Goal: Information Seeking & Learning: Compare options

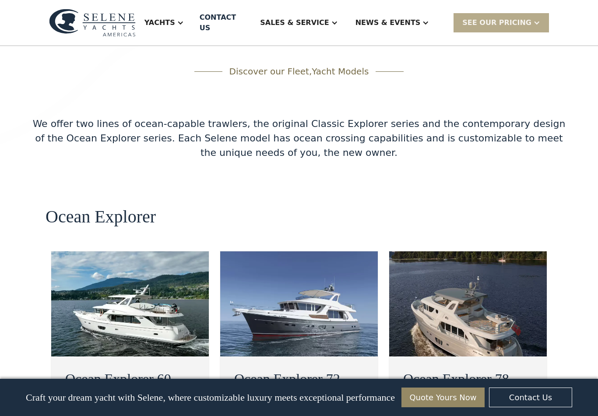
scroll to position [1481, 0]
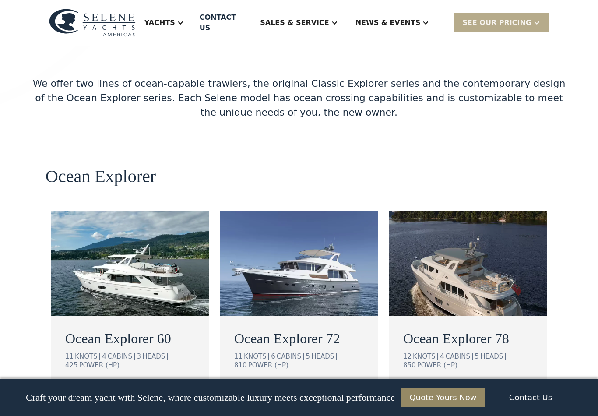
click at [96, 387] on div "view details" at bounding box center [100, 392] width 49 height 11
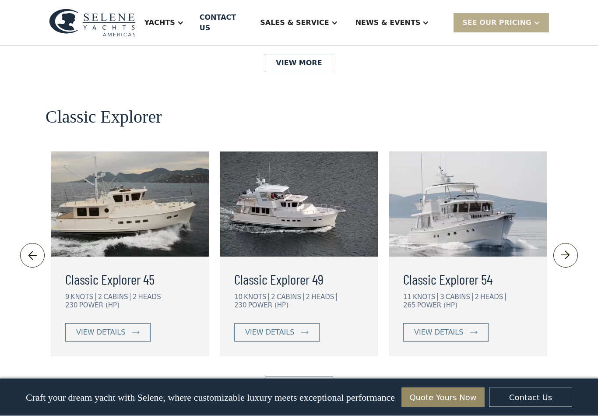
scroll to position [1864, 0]
click at [425, 327] on div "view details" at bounding box center [438, 332] width 49 height 11
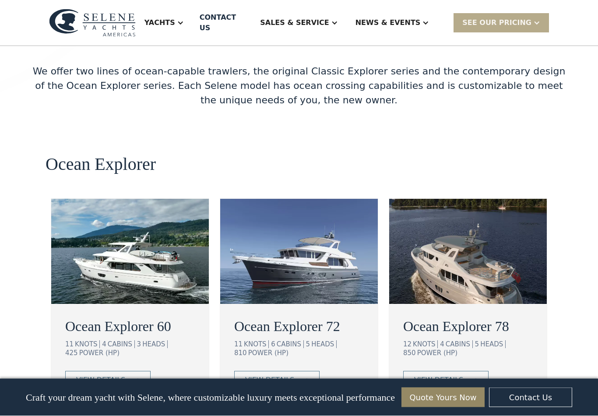
scroll to position [1494, 0]
click at [264, 375] on div "view details" at bounding box center [269, 380] width 49 height 11
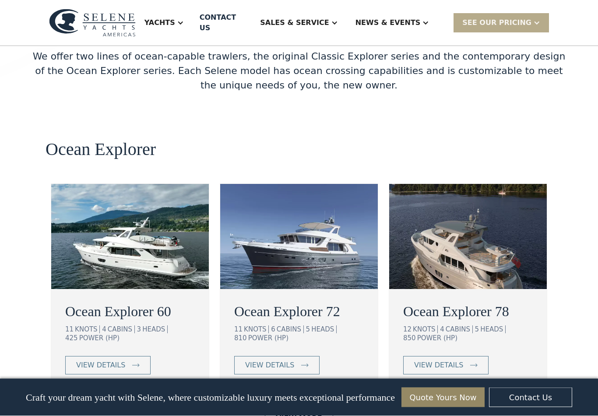
scroll to position [1509, 0]
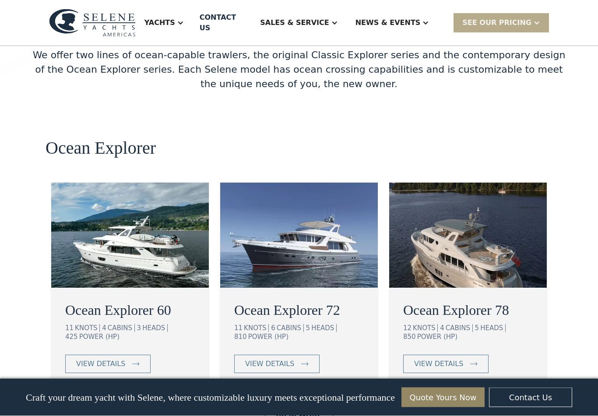
click at [439, 355] on link "view details" at bounding box center [445, 364] width 85 height 18
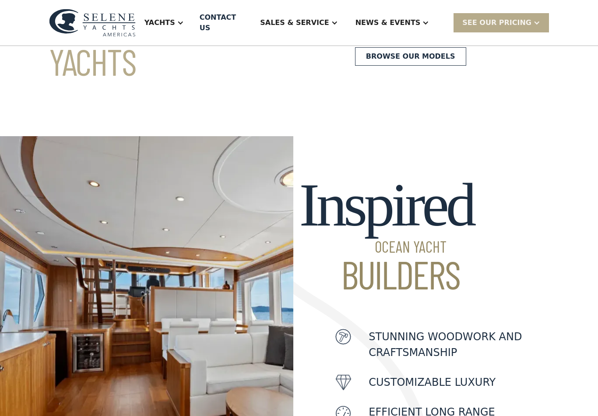
scroll to position [164, 0]
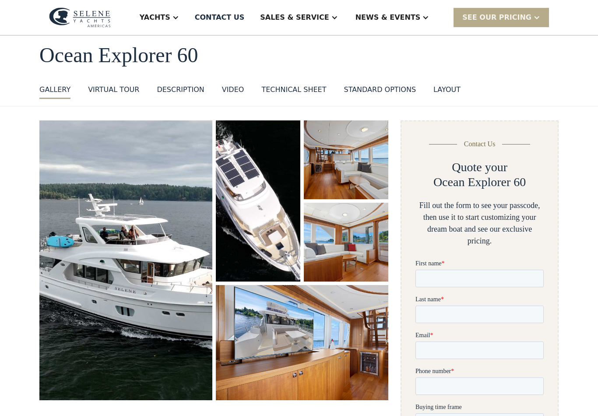
scroll to position [53, 0]
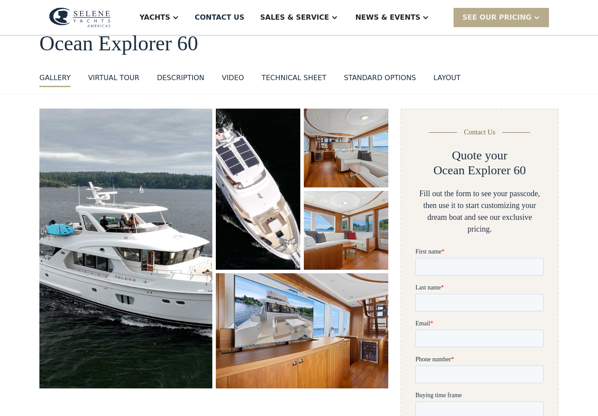
click at [145, 236] on img "open lightbox" at bounding box center [125, 249] width 173 height 280
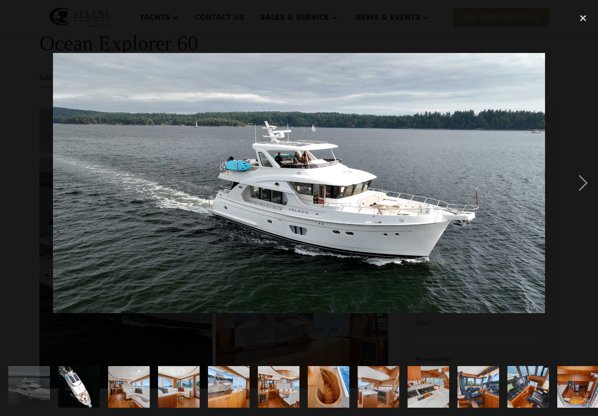
click at [574, 188] on div "next image" at bounding box center [583, 182] width 30 height 349
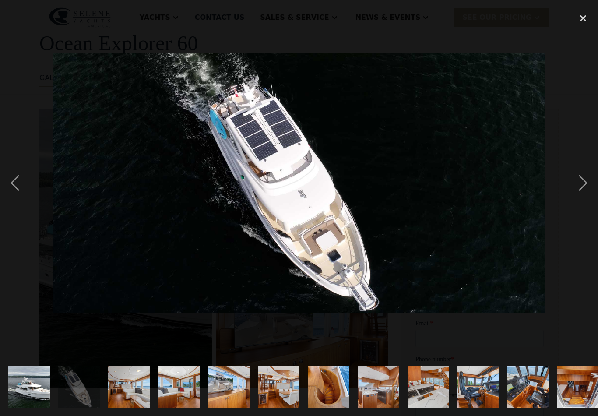
click at [582, 184] on div "next image" at bounding box center [583, 182] width 30 height 349
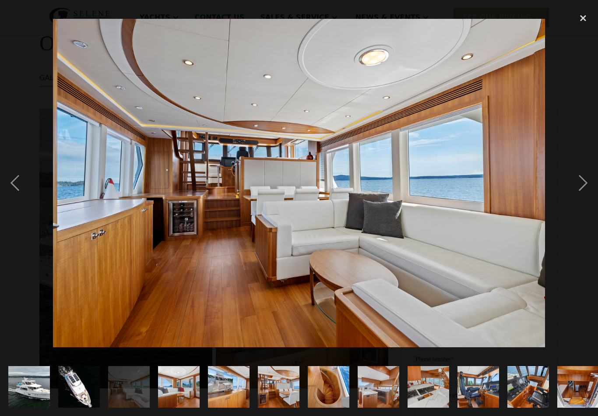
click at [576, 184] on div "next image" at bounding box center [583, 182] width 30 height 349
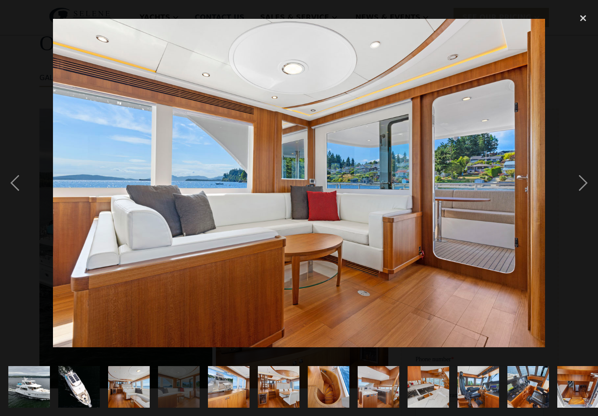
click at [577, 190] on div "next image" at bounding box center [583, 182] width 30 height 349
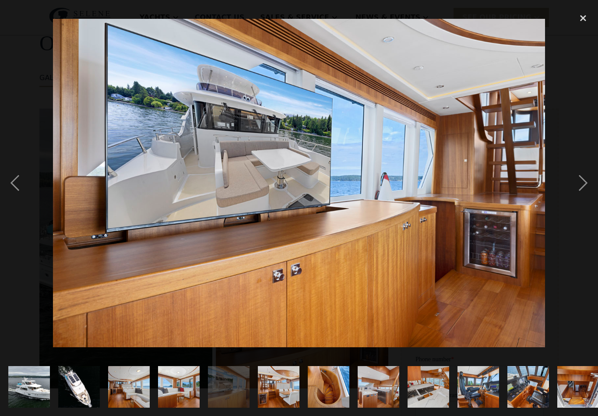
click at [578, 190] on div "next image" at bounding box center [583, 182] width 30 height 349
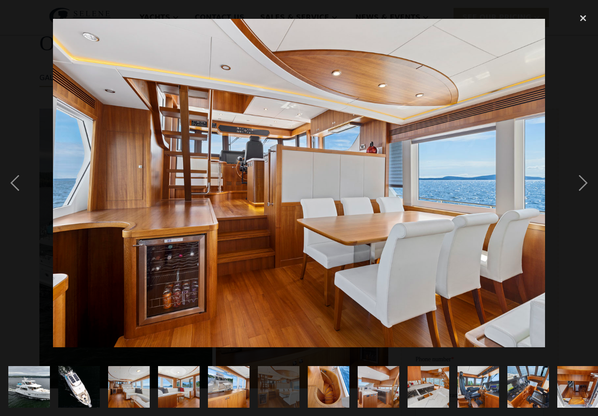
click at [20, 190] on div "previous image" at bounding box center [15, 182] width 30 height 349
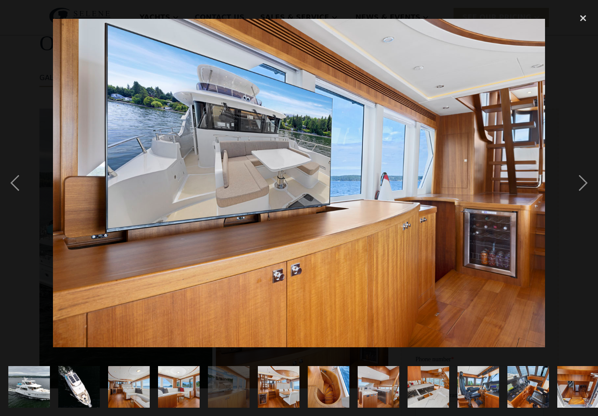
click at [578, 189] on div "next image" at bounding box center [583, 182] width 30 height 349
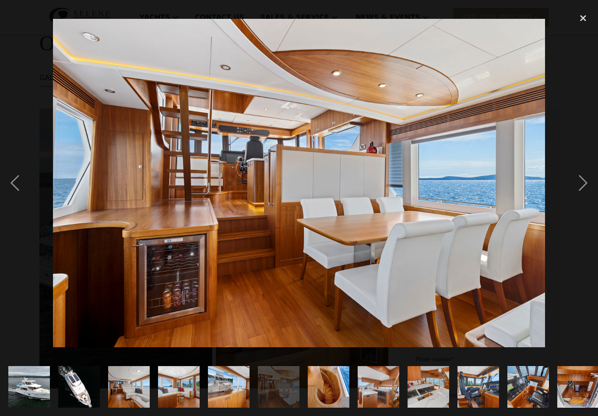
click at [581, 190] on div "next image" at bounding box center [583, 182] width 30 height 349
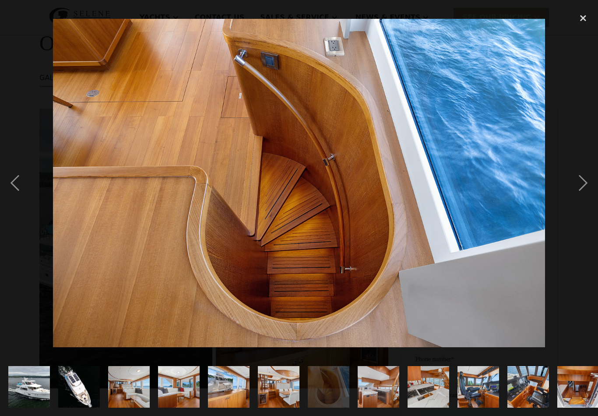
click at [11, 186] on div "previous image" at bounding box center [15, 182] width 30 height 349
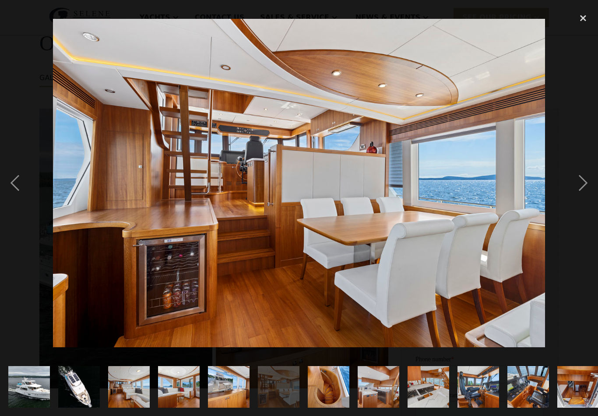
click at [577, 186] on div "next image" at bounding box center [583, 182] width 30 height 349
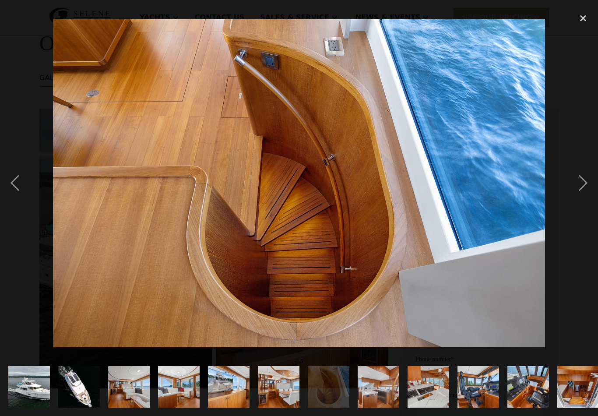
click at [575, 184] on div "next image" at bounding box center [583, 182] width 30 height 349
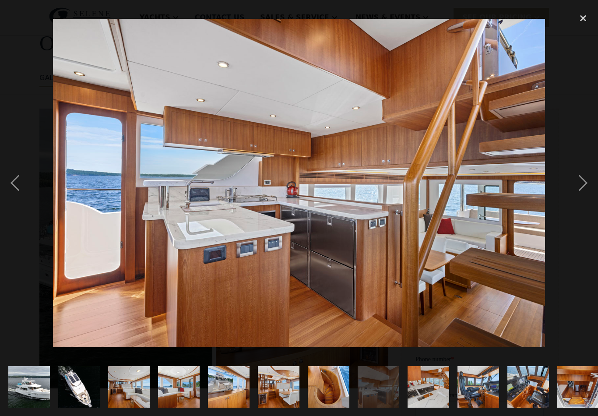
click at [578, 189] on div "next image" at bounding box center [583, 182] width 30 height 349
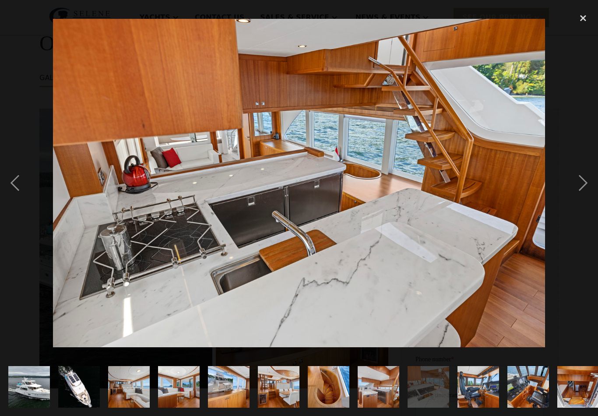
click at [578, 185] on div "next image" at bounding box center [583, 182] width 30 height 349
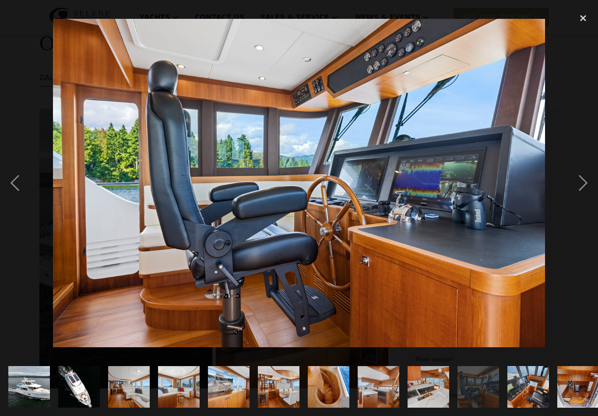
click at [578, 186] on div "next image" at bounding box center [583, 182] width 30 height 349
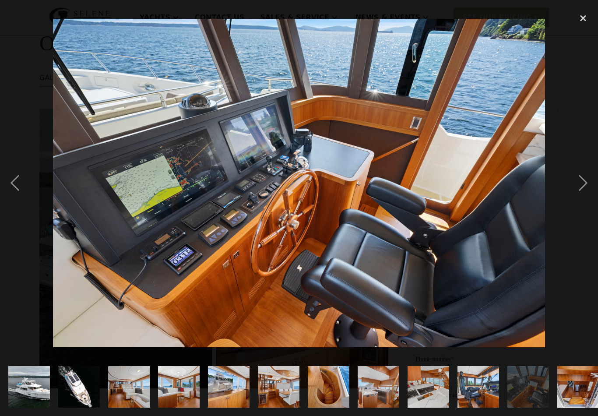
click at [577, 188] on div "next image" at bounding box center [583, 182] width 30 height 349
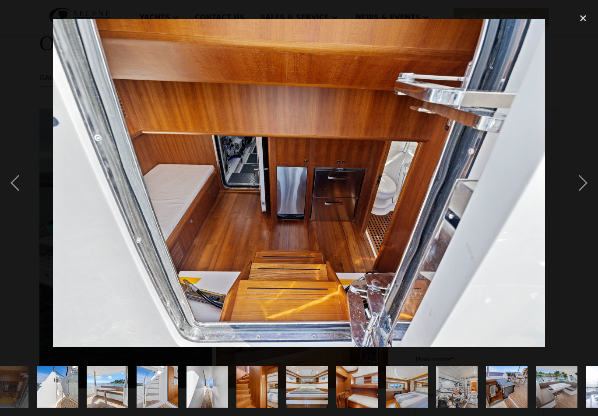
scroll to position [0, 571]
click at [17, 193] on div "previous image" at bounding box center [15, 182] width 30 height 349
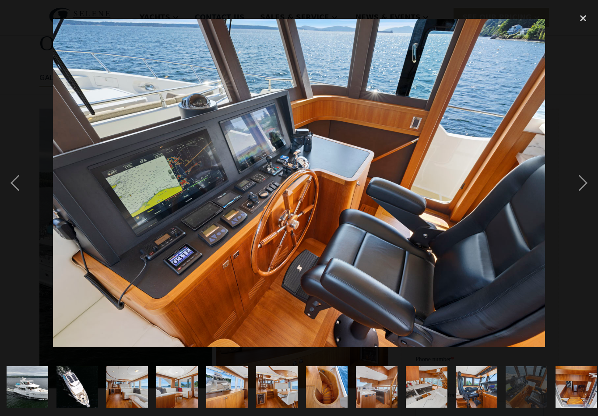
scroll to position [0, 0]
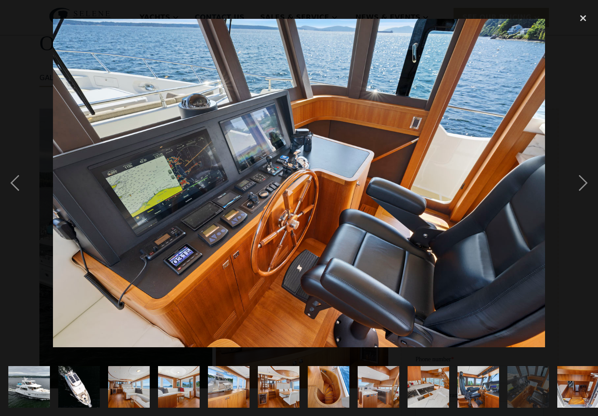
click at [580, 185] on div "next image" at bounding box center [583, 182] width 30 height 349
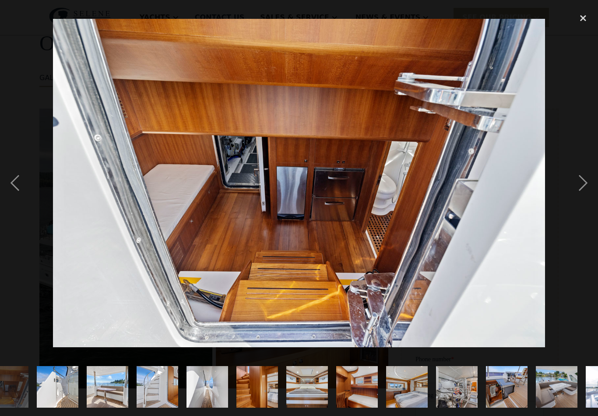
scroll to position [0, 571]
click at [574, 191] on div "next image" at bounding box center [583, 182] width 30 height 349
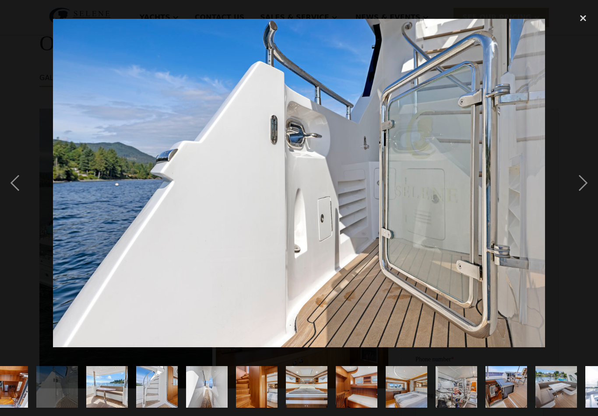
click at [578, 192] on div "next image" at bounding box center [583, 182] width 30 height 349
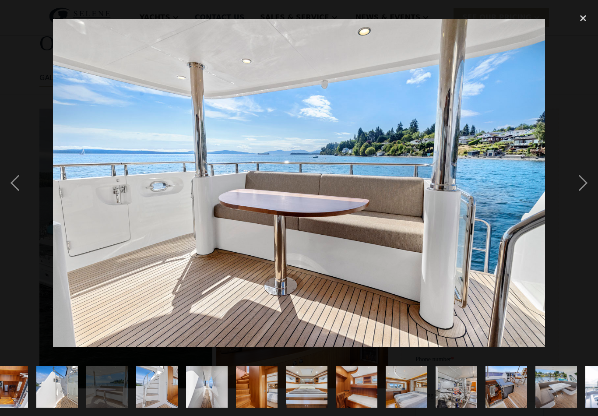
click at [578, 189] on div "next image" at bounding box center [583, 182] width 30 height 349
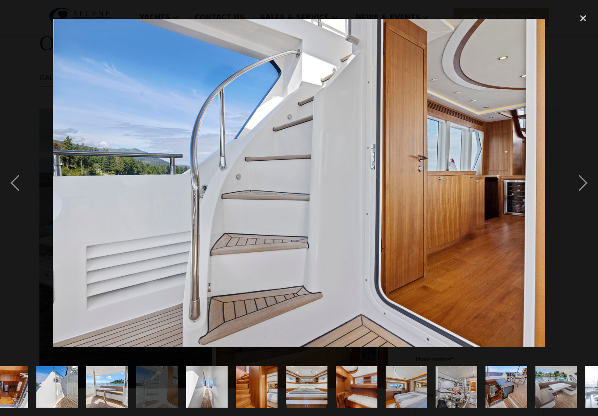
click at [578, 188] on div "next image" at bounding box center [583, 182] width 30 height 349
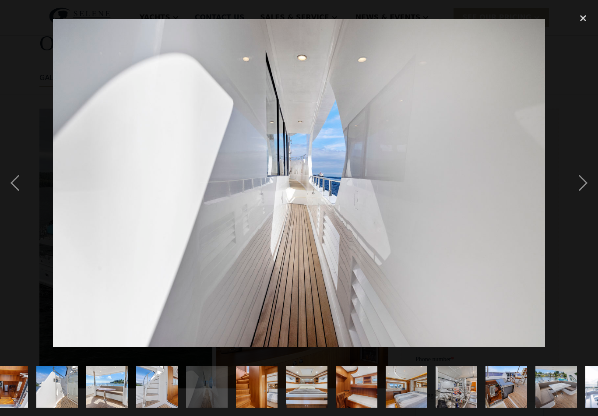
click at [577, 188] on div "next image" at bounding box center [583, 182] width 30 height 349
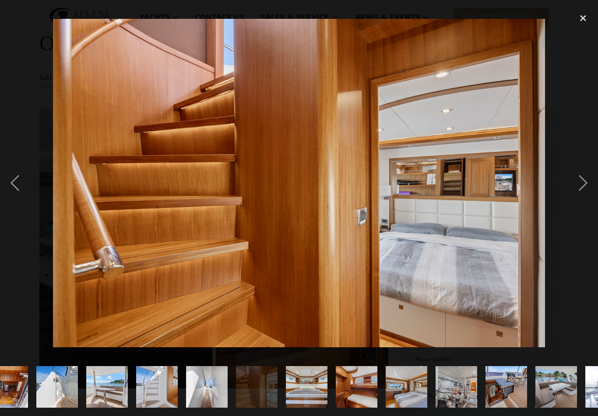
click at [580, 190] on div "next image" at bounding box center [583, 182] width 30 height 349
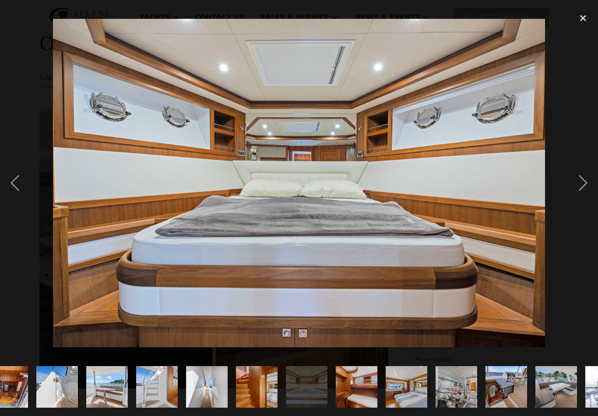
click at [578, 187] on div "next image" at bounding box center [583, 182] width 30 height 349
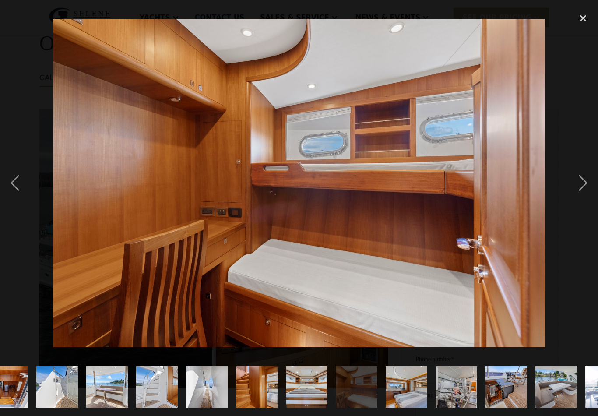
click at [579, 187] on div "next image" at bounding box center [583, 182] width 30 height 349
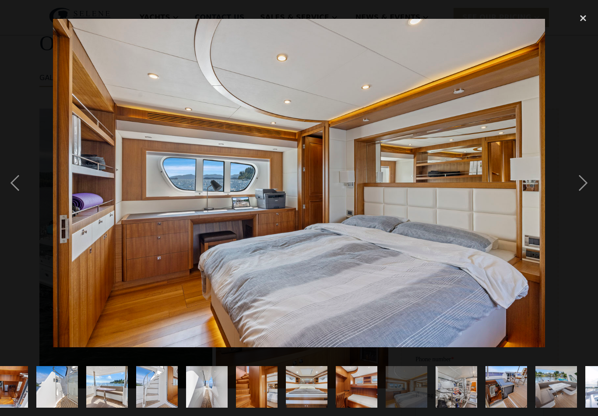
click at [581, 190] on div "next image" at bounding box center [583, 182] width 30 height 349
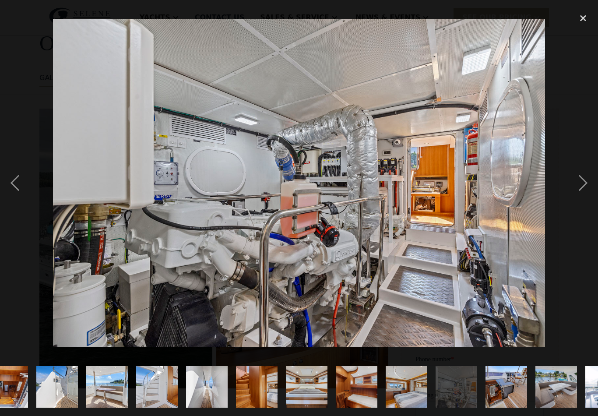
click at [579, 186] on div "next image" at bounding box center [583, 182] width 30 height 349
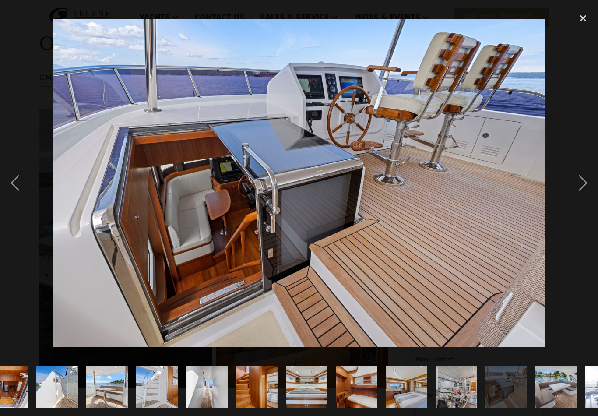
click at [580, 185] on div "next image" at bounding box center [583, 182] width 30 height 349
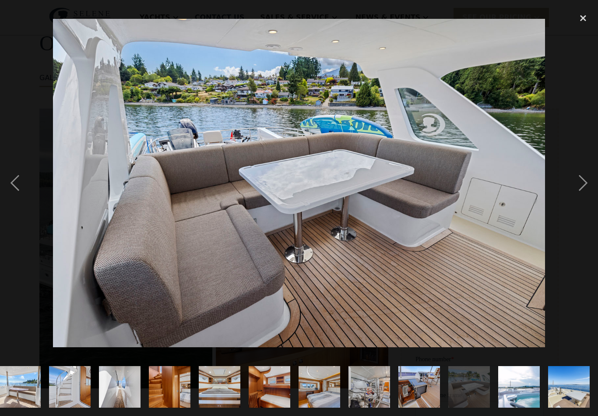
scroll to position [0, 699]
click at [583, 179] on div "next image" at bounding box center [583, 182] width 30 height 349
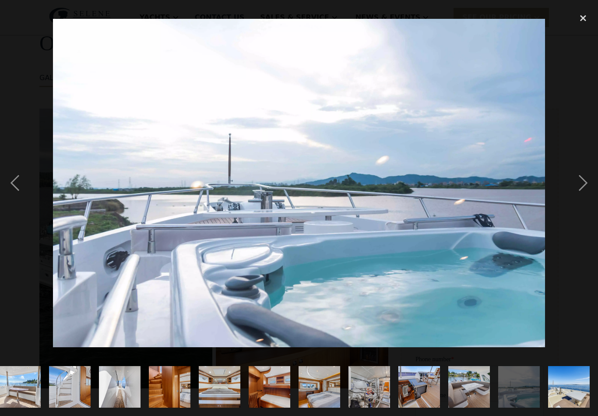
click at [583, 183] on div "next image" at bounding box center [583, 182] width 30 height 349
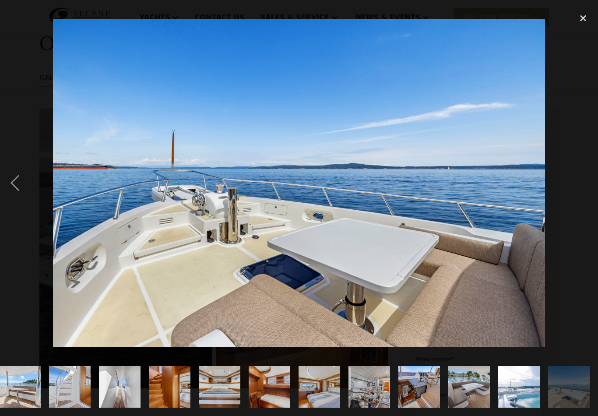
click at [21, 187] on div "previous image" at bounding box center [15, 182] width 30 height 349
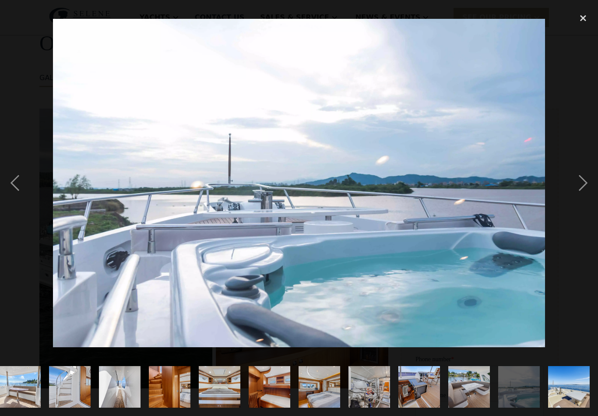
click at [18, 185] on div "previous image" at bounding box center [15, 182] width 30 height 349
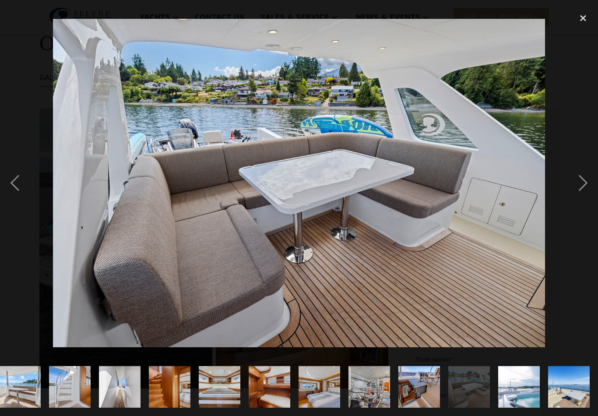
click at [579, 185] on div "next image" at bounding box center [583, 182] width 30 height 349
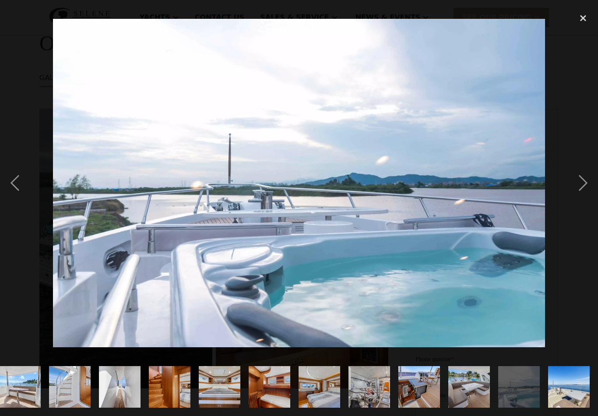
click at [586, 187] on div "next image" at bounding box center [583, 182] width 30 height 349
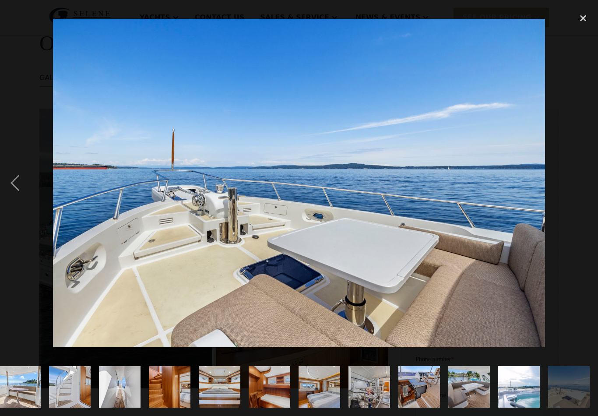
click at [18, 191] on div "previous image" at bounding box center [15, 182] width 30 height 349
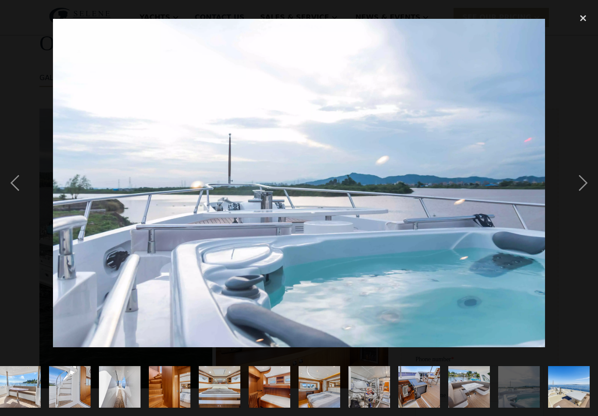
click at [579, 187] on div "next image" at bounding box center [583, 182] width 30 height 349
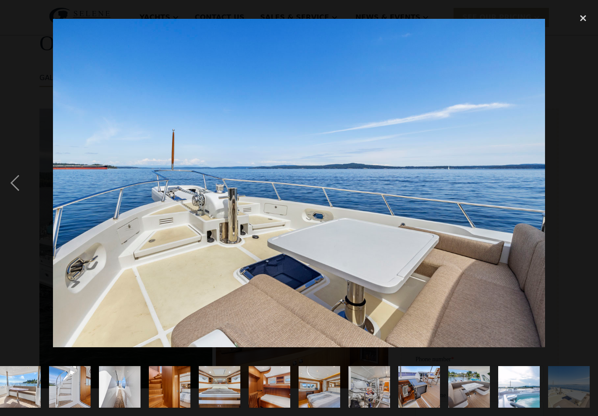
click at [582, 18] on div "close lightbox" at bounding box center [583, 17] width 30 height 19
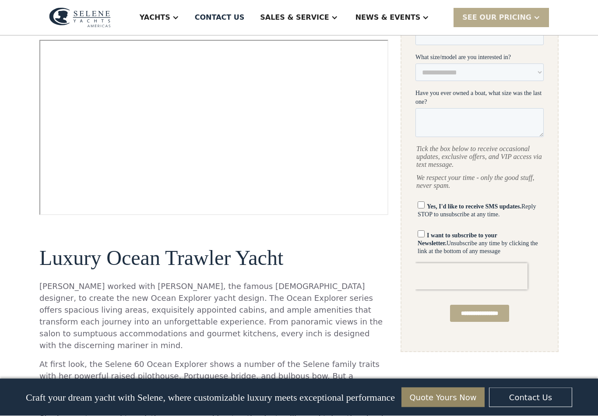
scroll to position [446, 0]
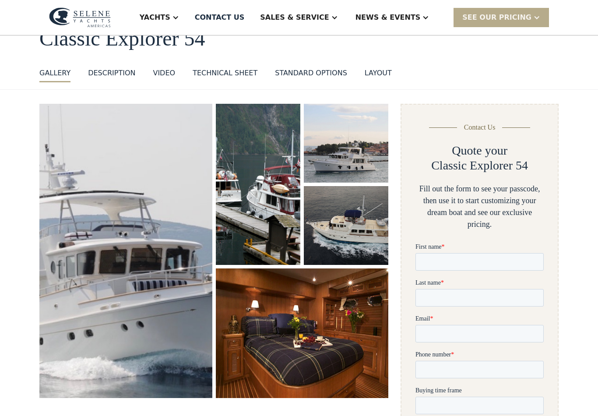
click at [92, 227] on img "open lightbox" at bounding box center [126, 250] width 175 height 297
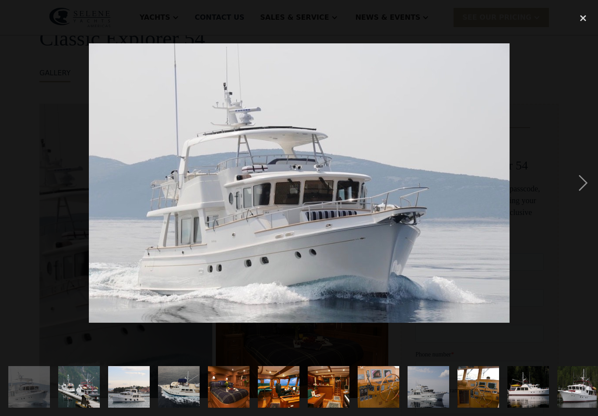
click at [579, 189] on div "next image" at bounding box center [583, 182] width 30 height 349
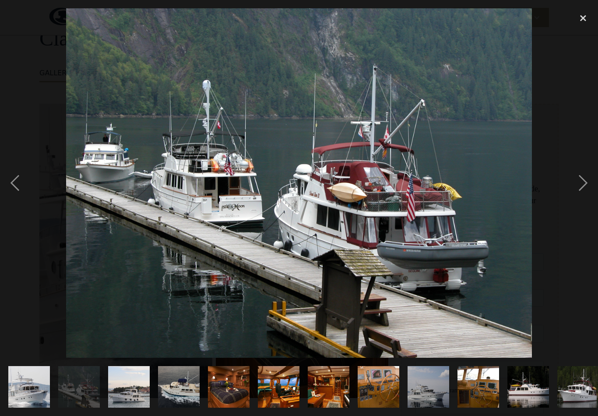
click at [574, 185] on div "next image" at bounding box center [583, 182] width 30 height 349
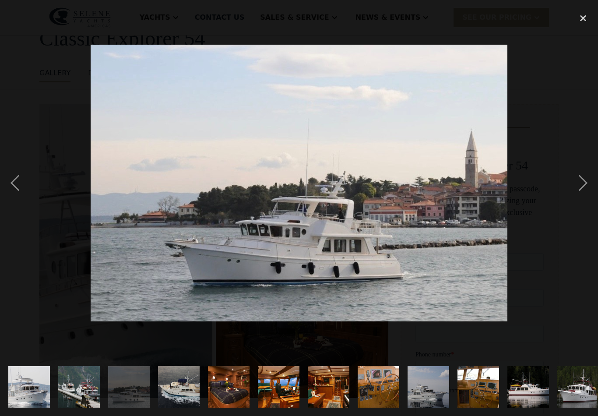
click at [579, 187] on div "next image" at bounding box center [583, 182] width 30 height 349
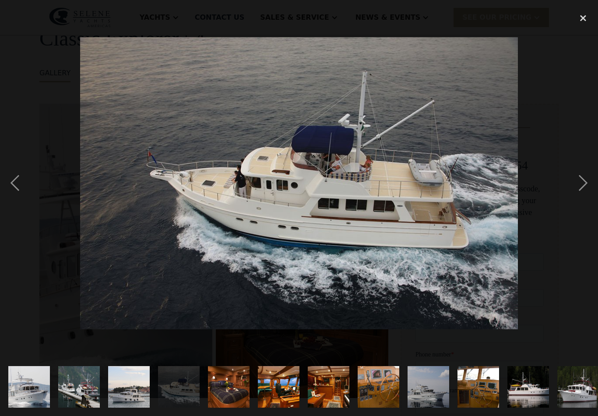
click at [578, 188] on div "next image" at bounding box center [583, 182] width 30 height 349
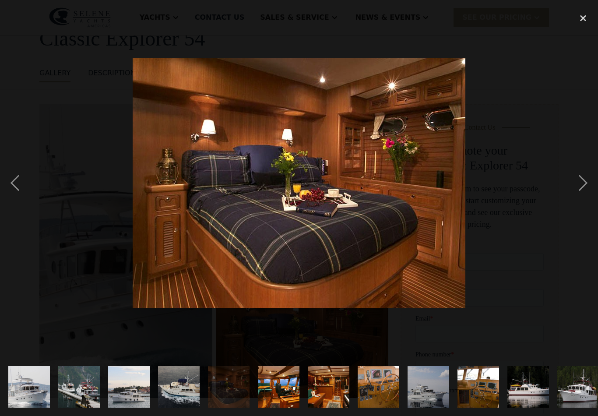
click at [576, 187] on div "next image" at bounding box center [583, 182] width 30 height 349
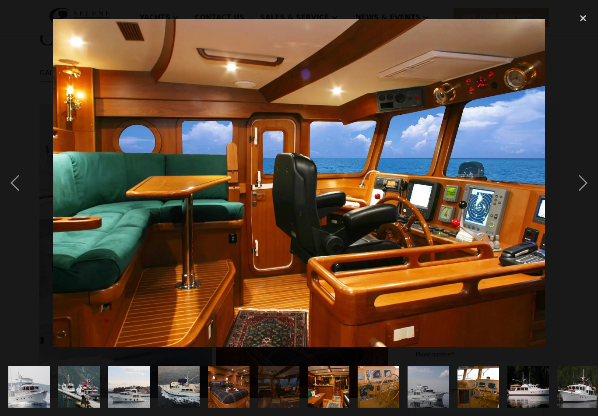
click at [575, 185] on div "next image" at bounding box center [583, 182] width 30 height 349
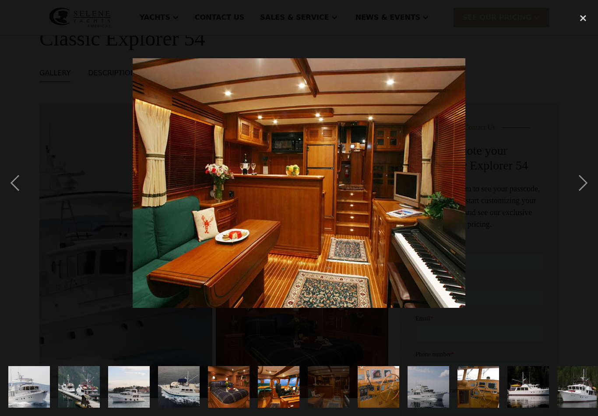
click at [575, 187] on div "next image" at bounding box center [583, 182] width 30 height 349
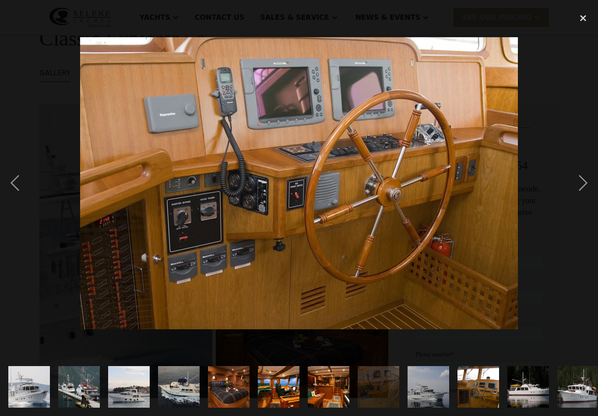
click at [576, 187] on div "next image" at bounding box center [583, 182] width 30 height 349
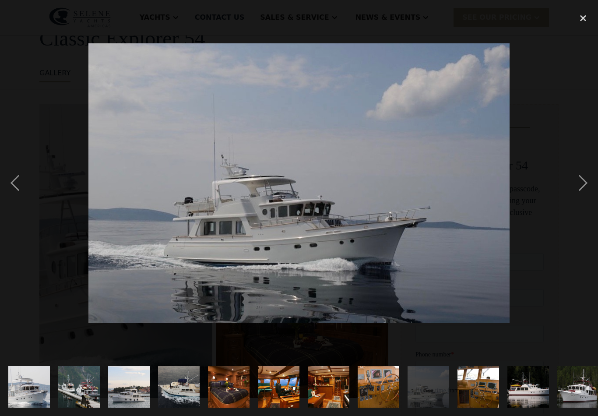
click at [576, 189] on div "next image" at bounding box center [583, 182] width 30 height 349
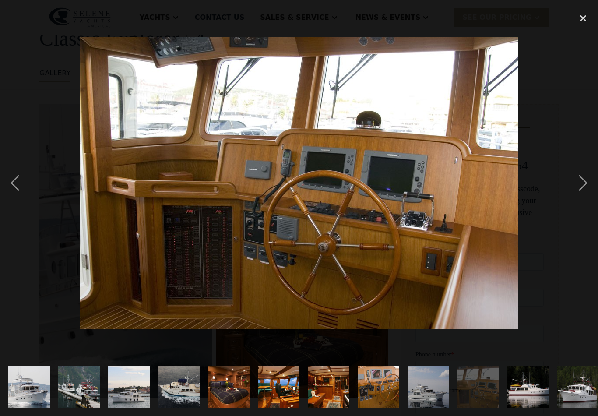
click at [577, 190] on div "next image" at bounding box center [583, 182] width 30 height 349
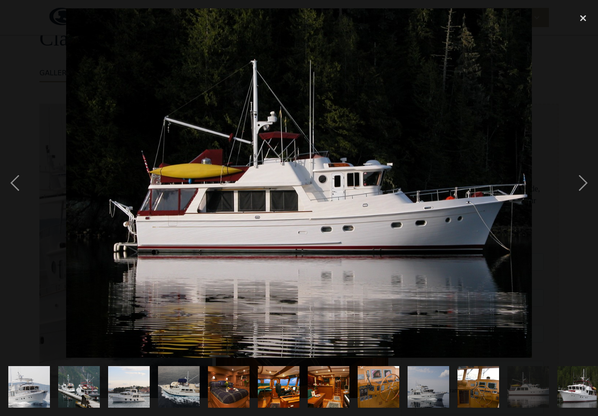
click at [578, 191] on div "next image" at bounding box center [583, 182] width 30 height 349
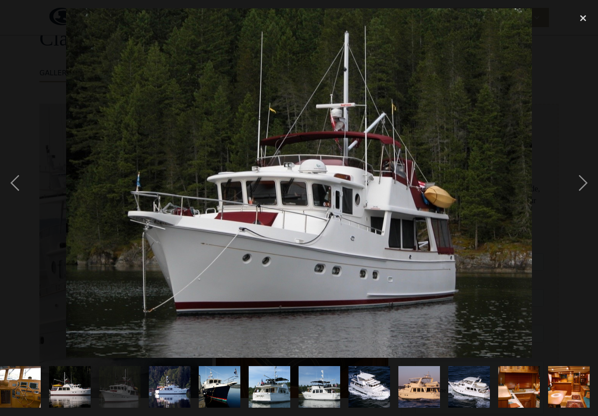
click at [578, 191] on div "next image" at bounding box center [583, 182] width 30 height 349
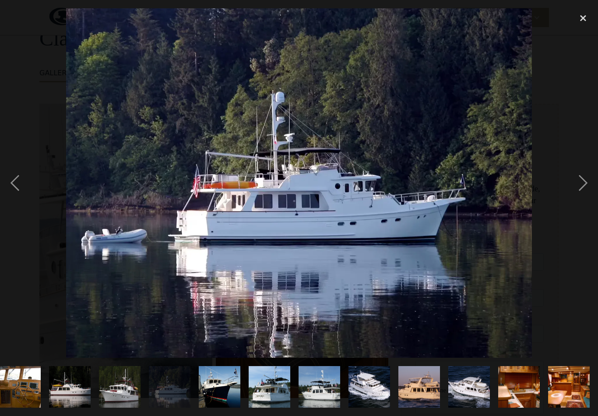
click at [578, 191] on div "next image" at bounding box center [583, 182] width 30 height 349
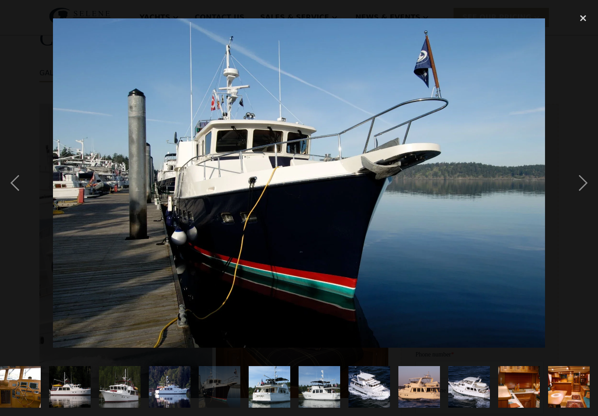
click at [580, 190] on div "next image" at bounding box center [583, 182] width 30 height 349
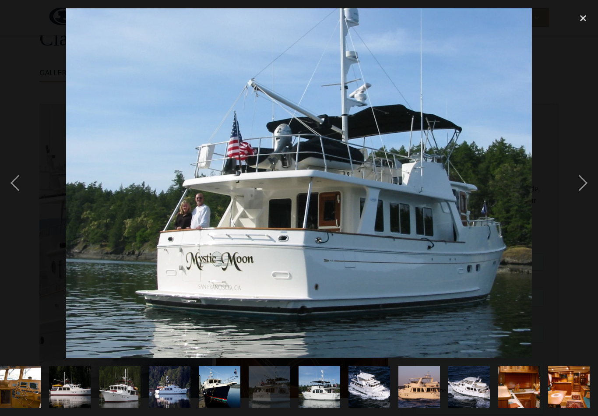
click at [578, 189] on div "next image" at bounding box center [583, 182] width 30 height 349
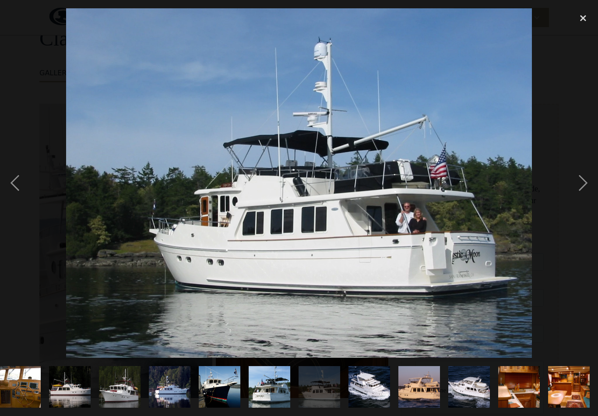
click at [580, 190] on div "next image" at bounding box center [583, 182] width 30 height 349
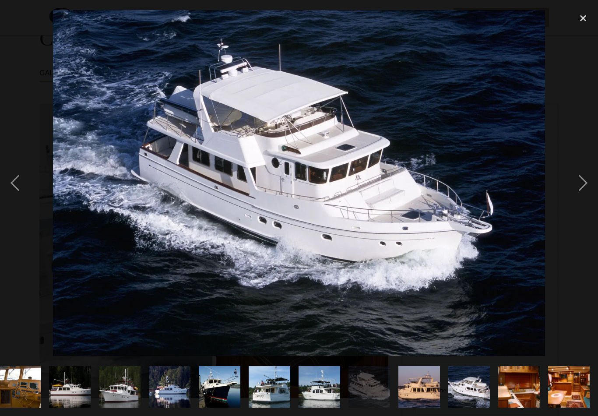
click at [580, 190] on div "next image" at bounding box center [583, 182] width 30 height 349
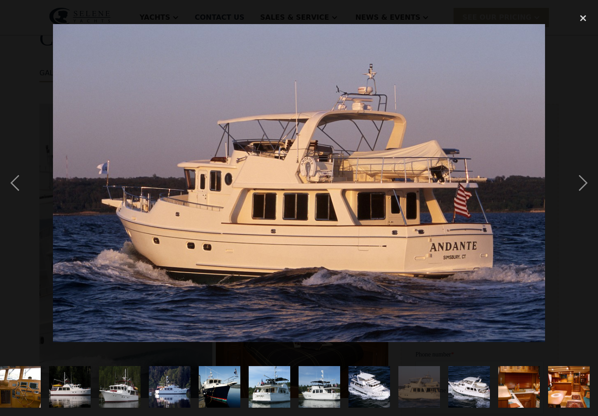
click at [578, 190] on div "next image" at bounding box center [583, 182] width 30 height 349
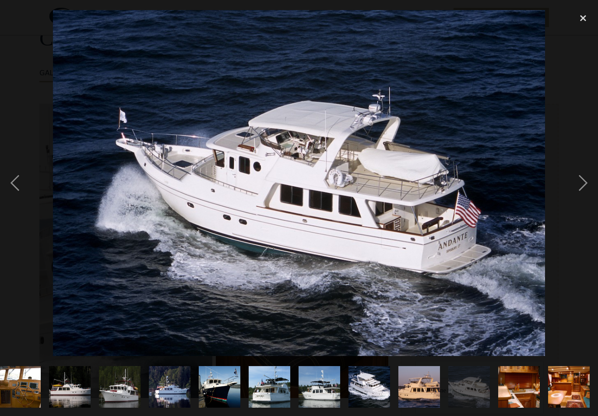
click at [579, 190] on div "next image" at bounding box center [583, 182] width 30 height 349
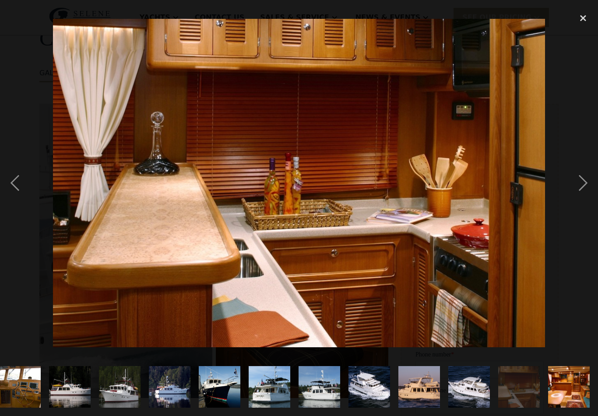
click at [580, 191] on div "next image" at bounding box center [583, 182] width 30 height 349
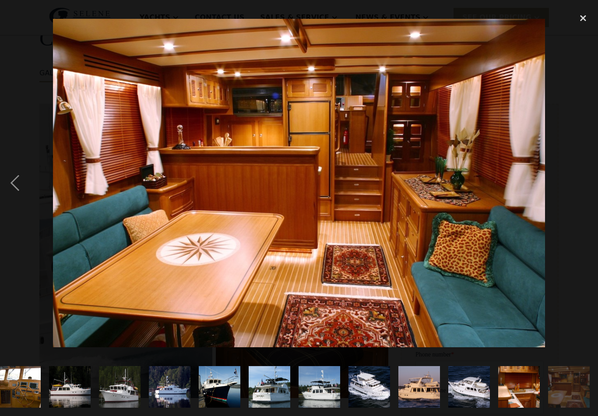
click at [581, 190] on div "next image" at bounding box center [583, 182] width 30 height 349
click at [580, 190] on div "next image" at bounding box center [583, 182] width 30 height 349
click at [586, 16] on div "close lightbox" at bounding box center [583, 17] width 30 height 19
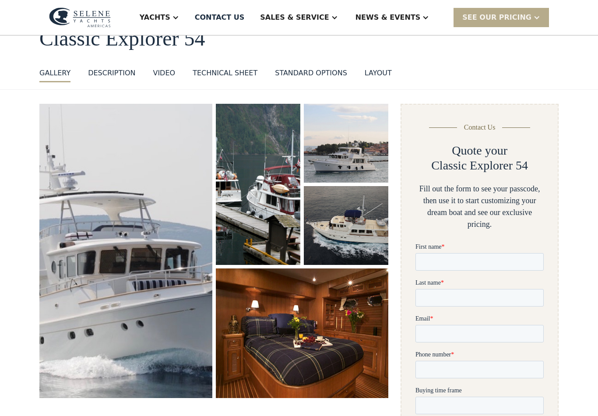
scroll to position [0, 0]
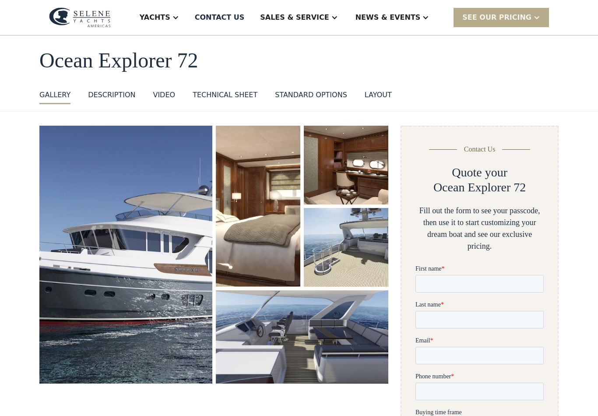
scroll to position [60, 0]
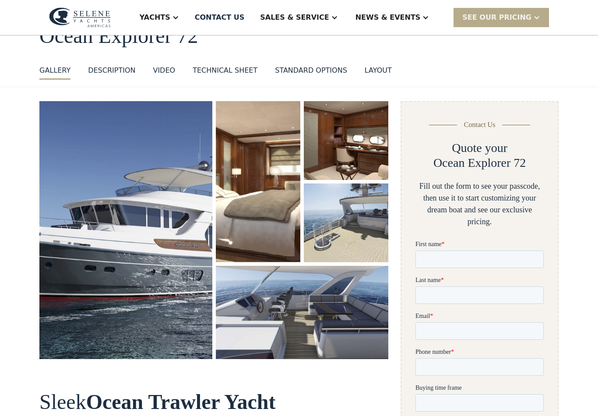
click at [117, 263] on img "open lightbox" at bounding box center [125, 230] width 173 height 258
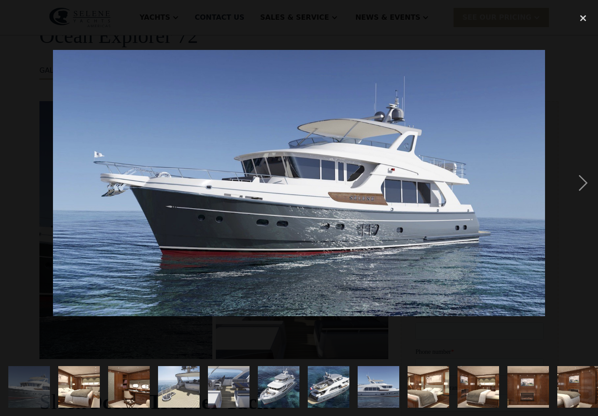
click at [578, 188] on div "next image" at bounding box center [583, 182] width 30 height 349
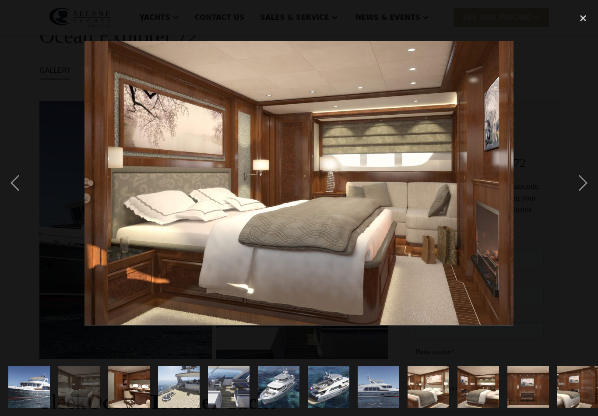
scroll to position [0, 0]
click at [576, 187] on div "next image" at bounding box center [583, 182] width 30 height 349
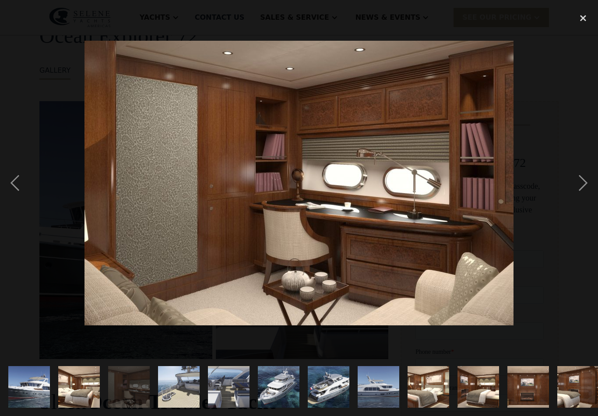
click at [579, 184] on div "next image" at bounding box center [583, 182] width 30 height 349
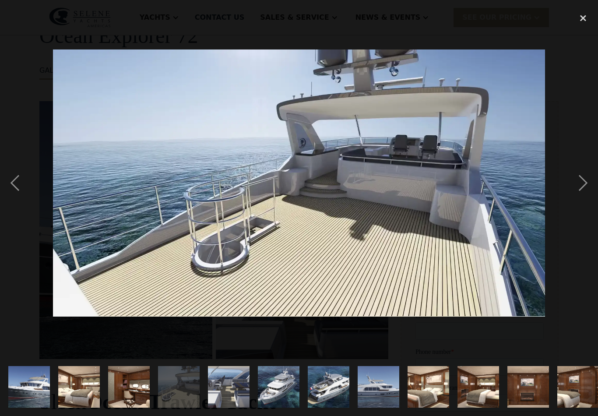
click at [576, 187] on div "next image" at bounding box center [583, 182] width 30 height 349
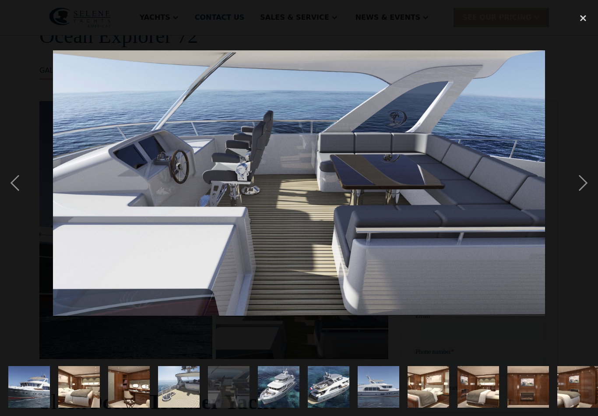
click at [578, 190] on div "next image" at bounding box center [583, 182] width 30 height 349
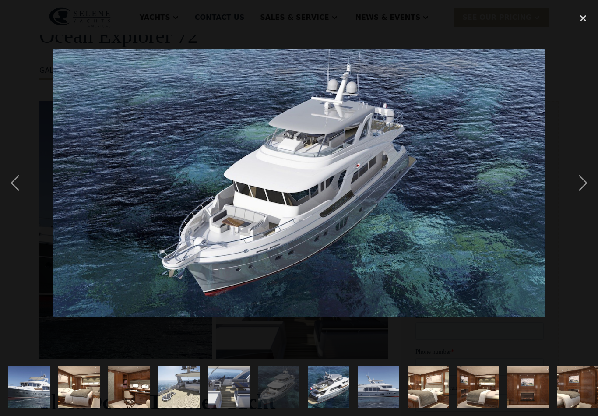
click at [578, 190] on div "next image" at bounding box center [583, 182] width 30 height 349
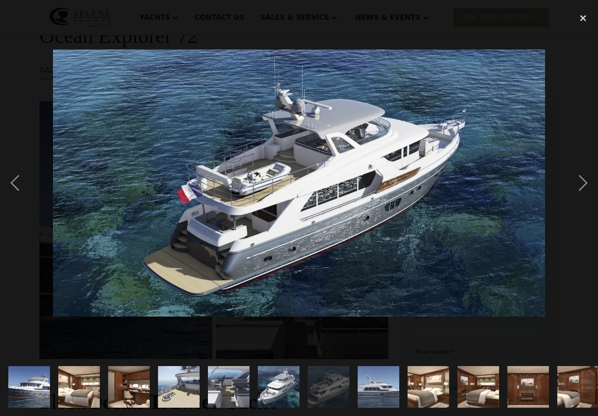
click at [579, 191] on div "next image" at bounding box center [583, 182] width 30 height 349
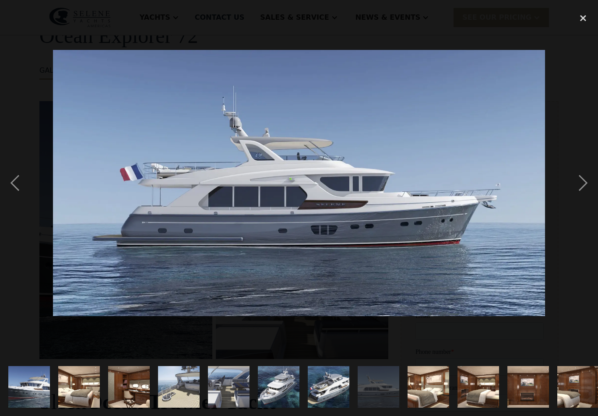
click at [580, 192] on div "next image" at bounding box center [583, 182] width 30 height 349
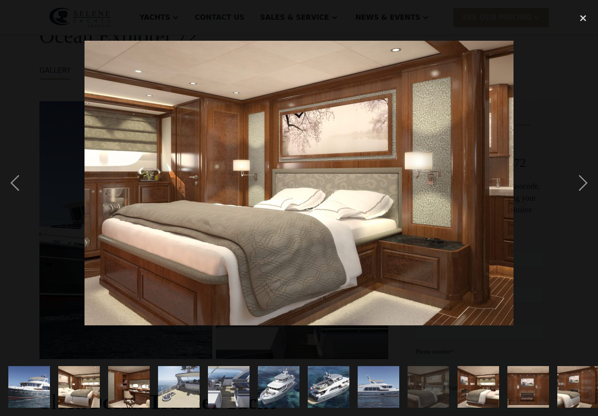
click at [582, 189] on div "next image" at bounding box center [583, 182] width 30 height 349
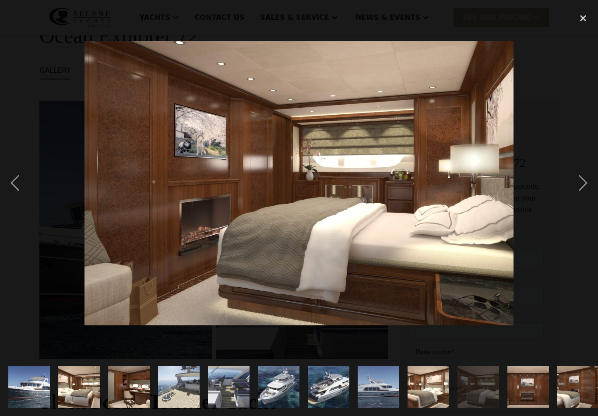
click at [578, 190] on div "next image" at bounding box center [583, 182] width 30 height 349
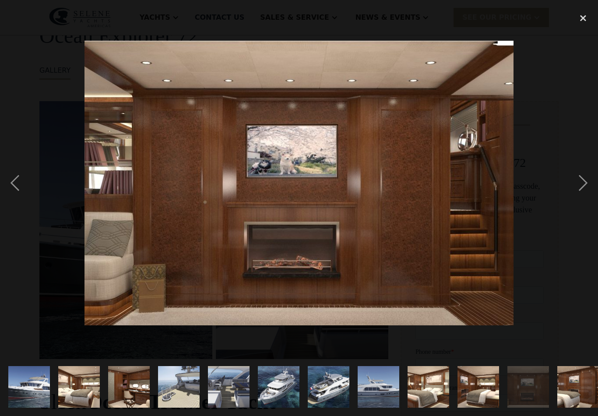
click at [579, 190] on div "next image" at bounding box center [583, 182] width 30 height 349
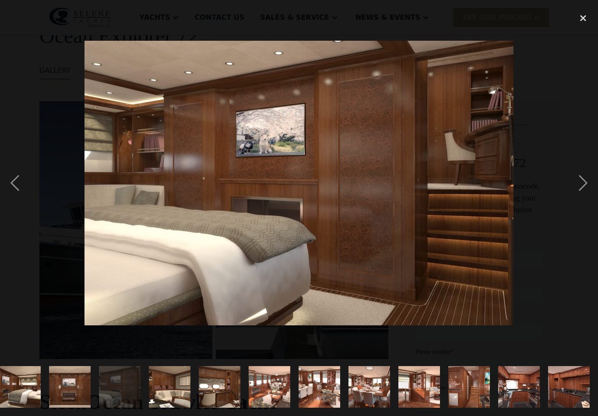
scroll to position [0, 493]
click at [579, 189] on div "next image" at bounding box center [583, 182] width 30 height 349
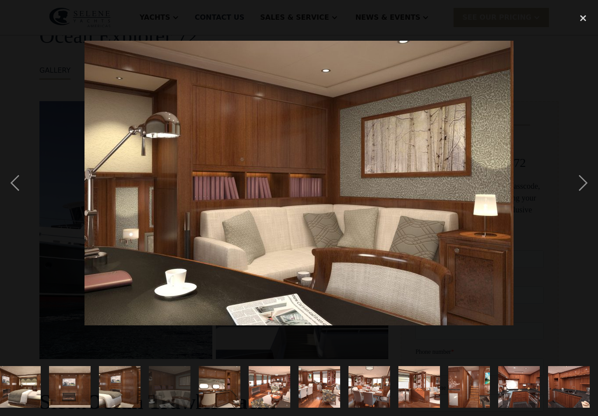
click at [578, 190] on div "next image" at bounding box center [583, 182] width 30 height 349
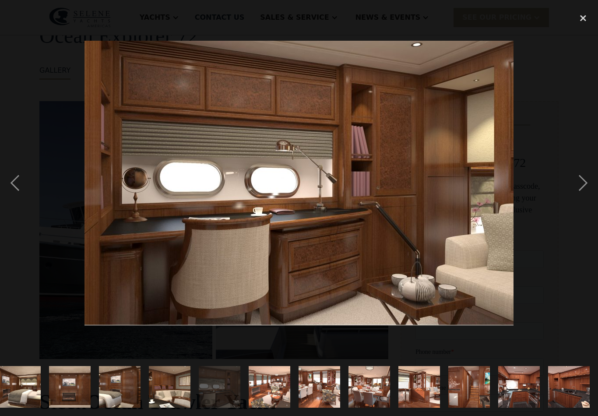
click at [577, 191] on div "next image" at bounding box center [583, 182] width 30 height 349
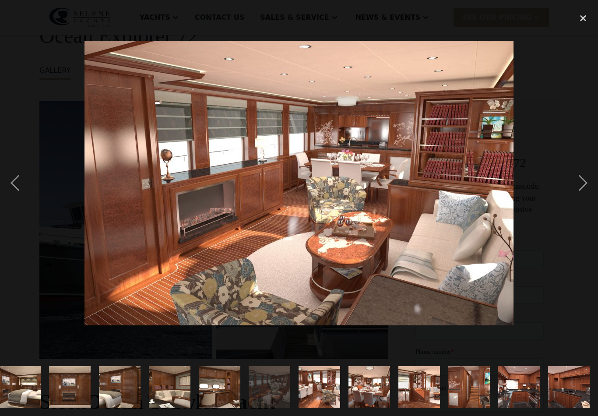
click at [578, 190] on div "next image" at bounding box center [583, 182] width 30 height 349
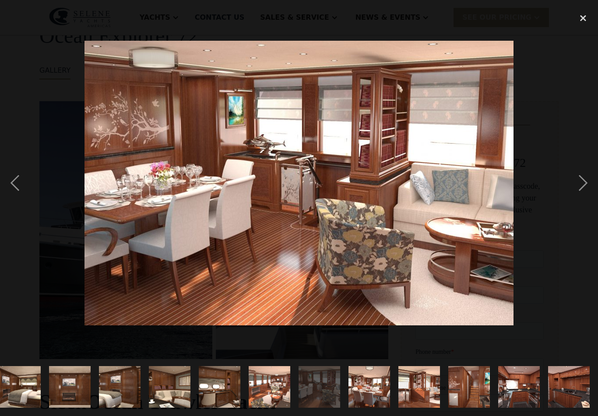
click at [575, 189] on div "next image" at bounding box center [583, 182] width 30 height 349
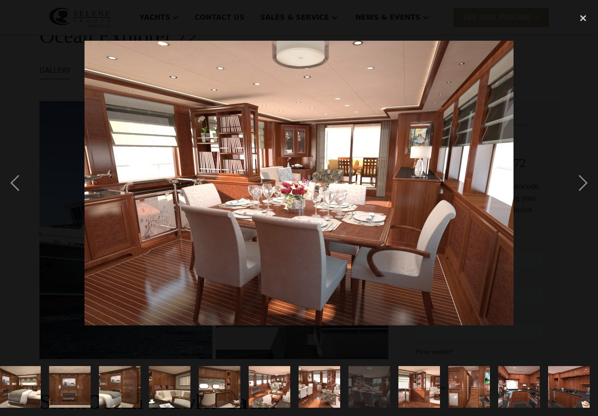
click at [577, 191] on div "next image" at bounding box center [583, 182] width 30 height 349
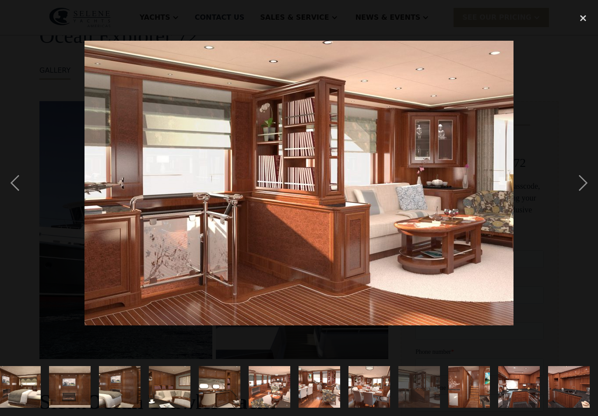
click at [575, 193] on div "next image" at bounding box center [583, 182] width 30 height 349
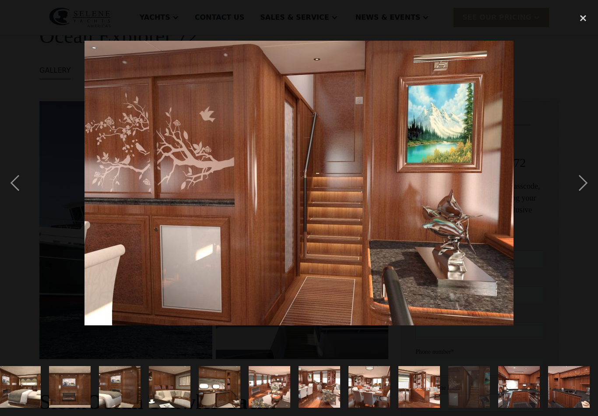
click at [575, 194] on div "next image" at bounding box center [583, 182] width 30 height 349
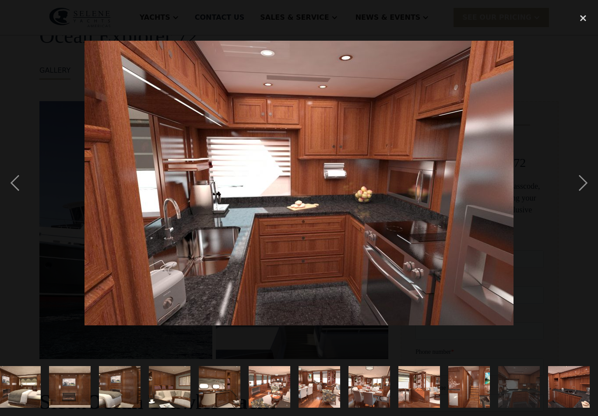
click at [577, 193] on div "next image" at bounding box center [583, 182] width 30 height 349
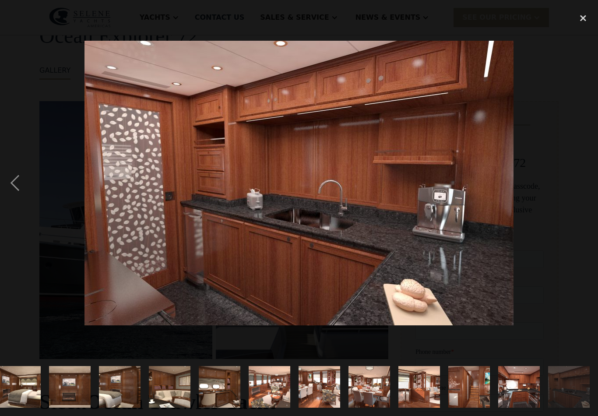
click at [20, 191] on div "previous image" at bounding box center [15, 182] width 30 height 349
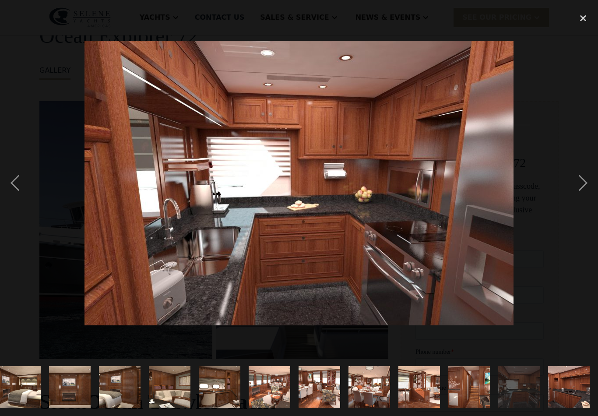
click at [580, 189] on div "next image" at bounding box center [583, 182] width 30 height 349
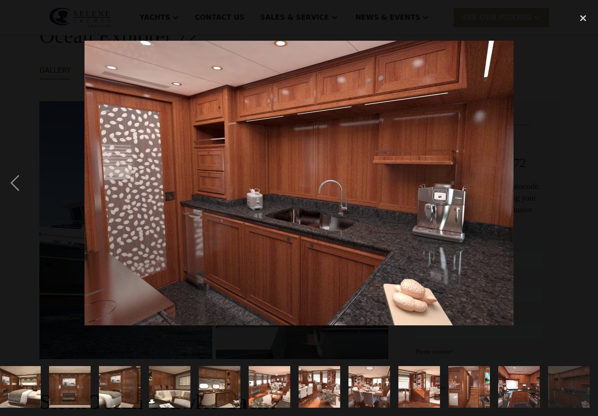
click at [579, 190] on div "next image" at bounding box center [583, 182] width 30 height 349
click at [582, 18] on div "close lightbox" at bounding box center [583, 17] width 30 height 19
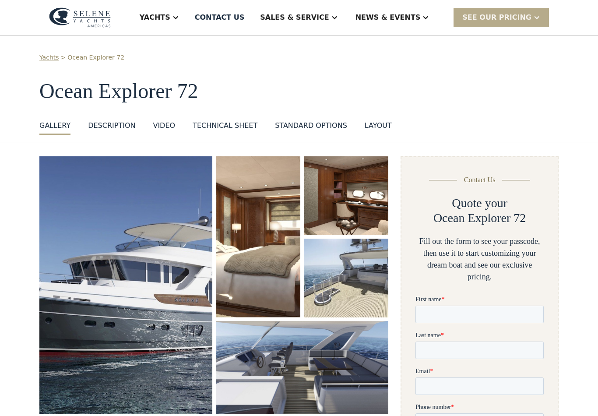
scroll to position [0, 0]
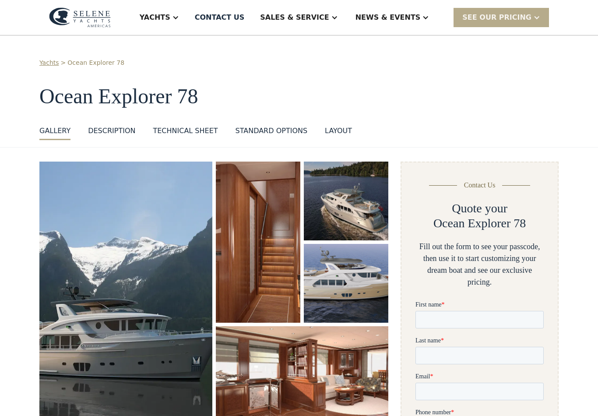
click at [86, 276] on img "open lightbox" at bounding box center [125, 292] width 173 height 261
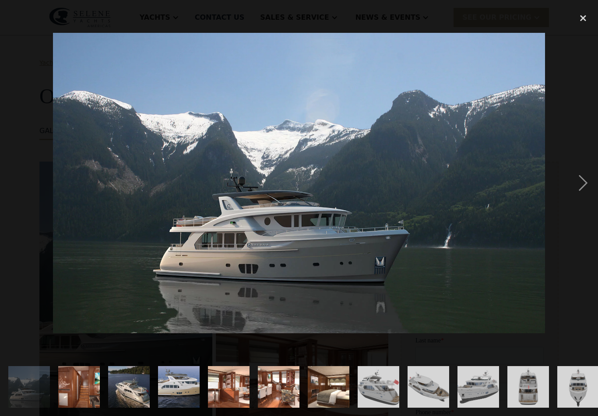
click at [578, 187] on div "next image" at bounding box center [583, 182] width 30 height 349
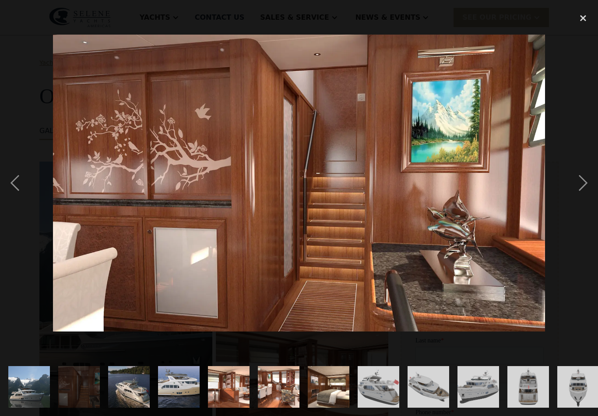
click at [580, 187] on div "next image" at bounding box center [583, 182] width 30 height 349
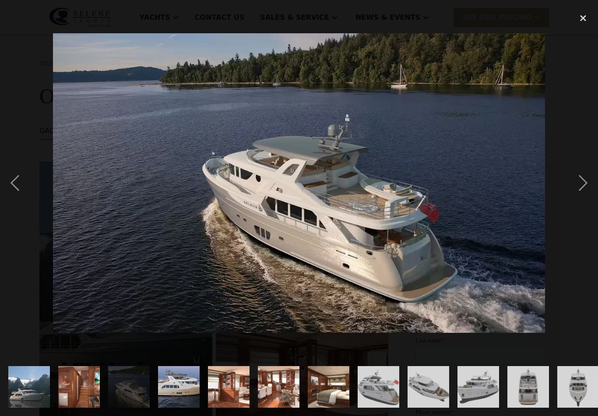
click at [580, 183] on div "next image" at bounding box center [583, 182] width 30 height 349
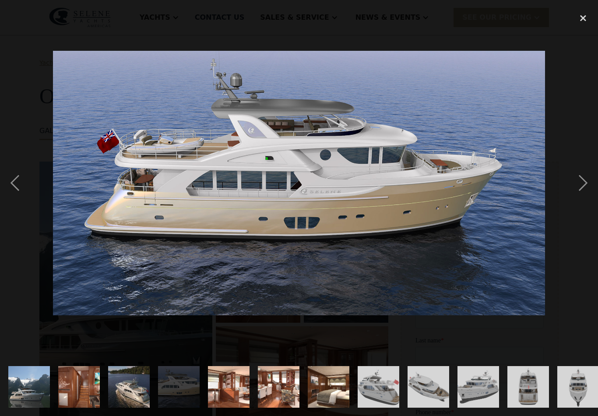
click at [576, 187] on div "next image" at bounding box center [583, 182] width 30 height 349
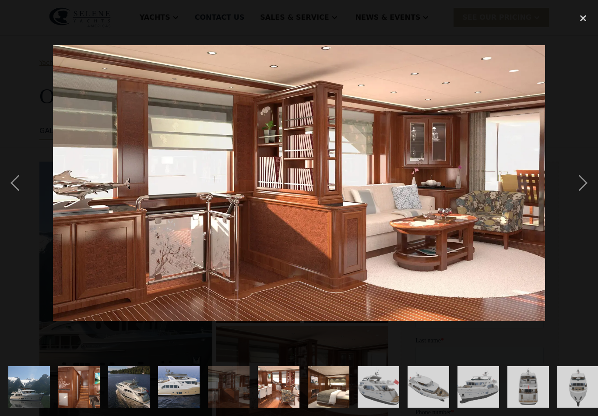
click at [579, 189] on div "next image" at bounding box center [583, 182] width 30 height 349
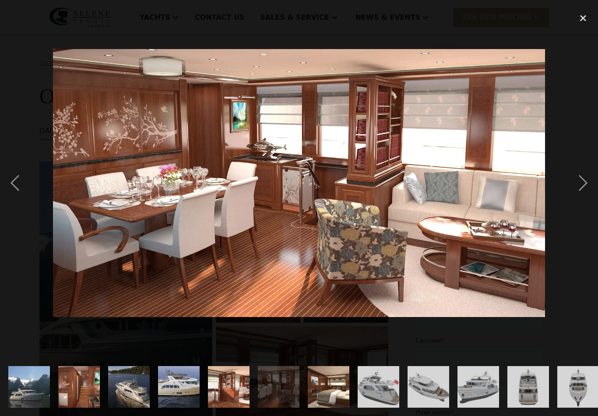
click at [579, 190] on div "next image" at bounding box center [583, 182] width 30 height 349
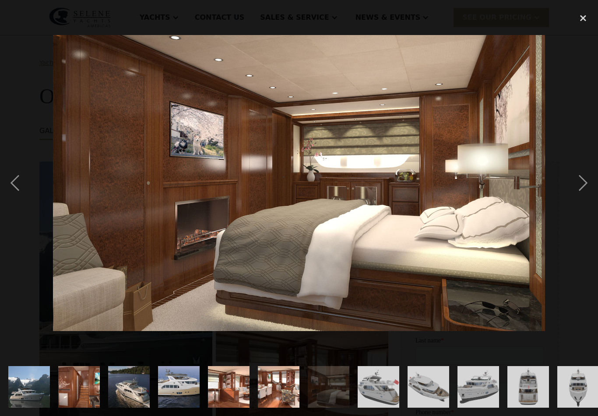
click at [576, 189] on div "next image" at bounding box center [583, 182] width 30 height 349
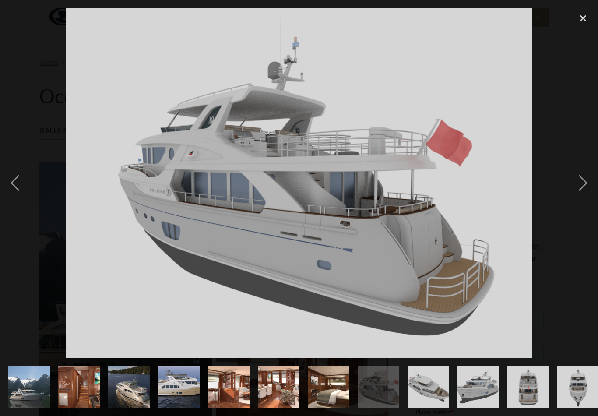
click at [576, 189] on div "next image" at bounding box center [583, 182] width 30 height 349
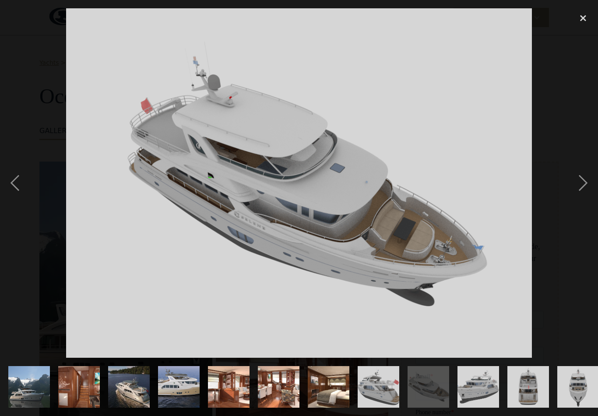
click at [577, 192] on div "next image" at bounding box center [583, 182] width 30 height 349
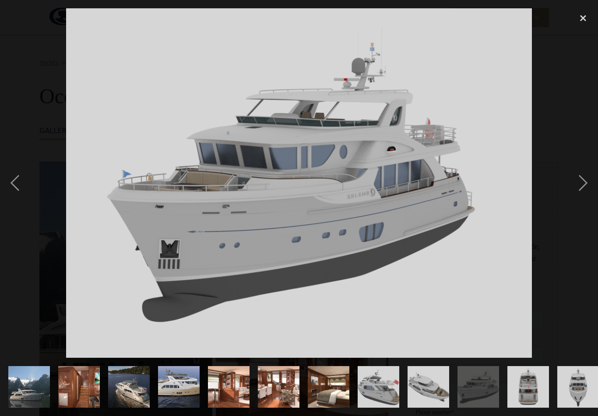
click at [578, 189] on div "next image" at bounding box center [583, 182] width 30 height 349
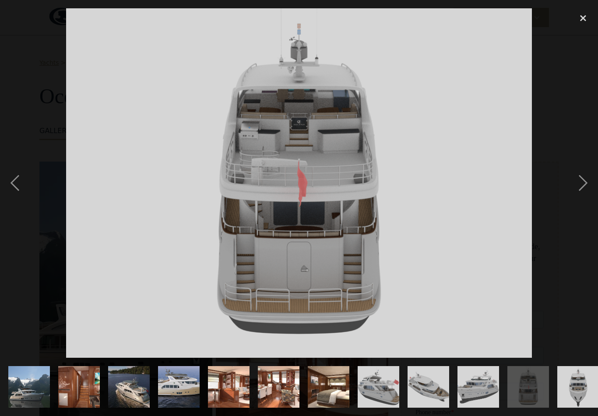
click at [576, 190] on div "next image" at bounding box center [583, 182] width 30 height 349
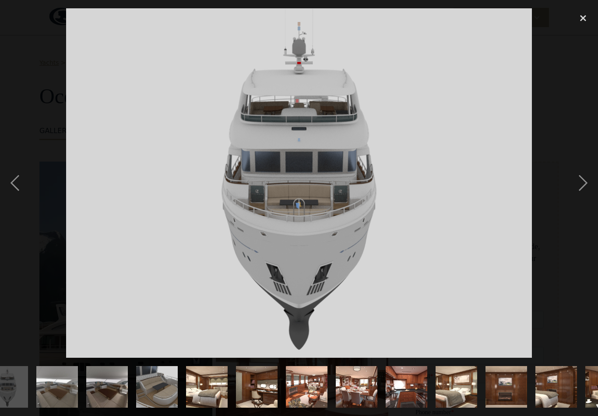
scroll to position [0, 571]
click at [578, 190] on div "next image" at bounding box center [583, 182] width 30 height 349
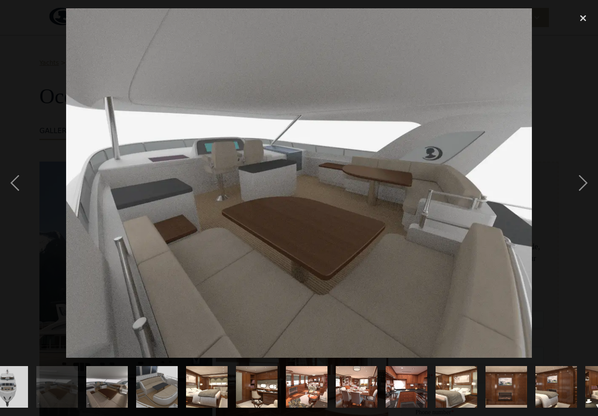
click at [579, 191] on div "next image" at bounding box center [583, 182] width 30 height 349
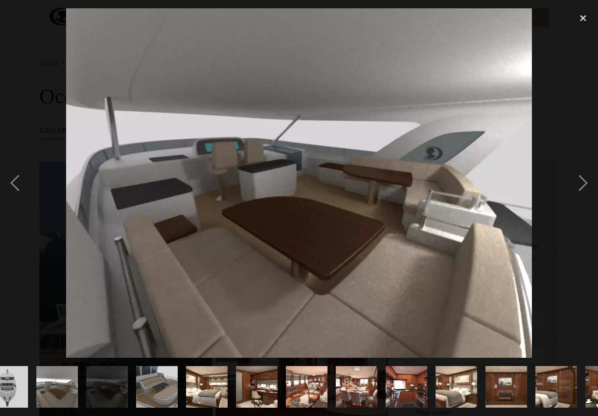
click at [579, 189] on div "next image" at bounding box center [583, 182] width 30 height 349
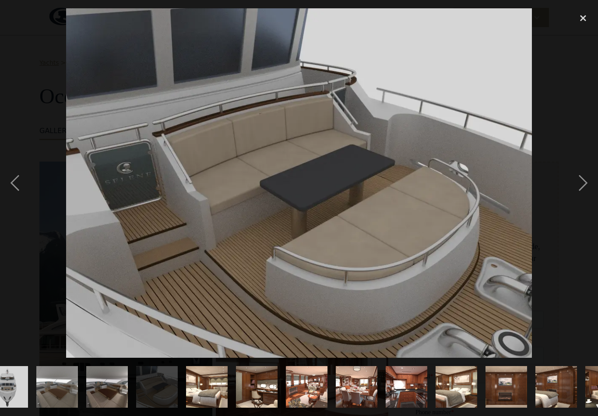
click at [581, 188] on div "next image" at bounding box center [583, 182] width 30 height 349
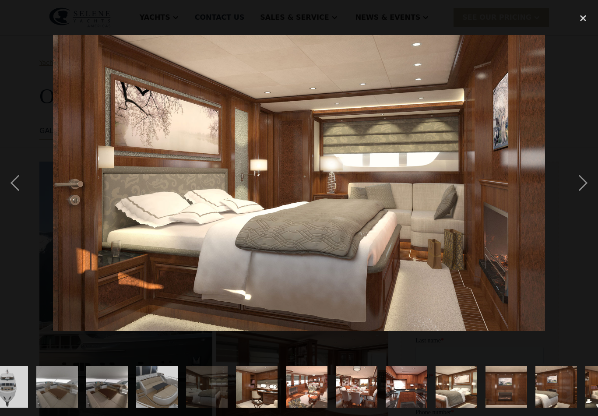
click at [580, 188] on div "next image" at bounding box center [583, 182] width 30 height 349
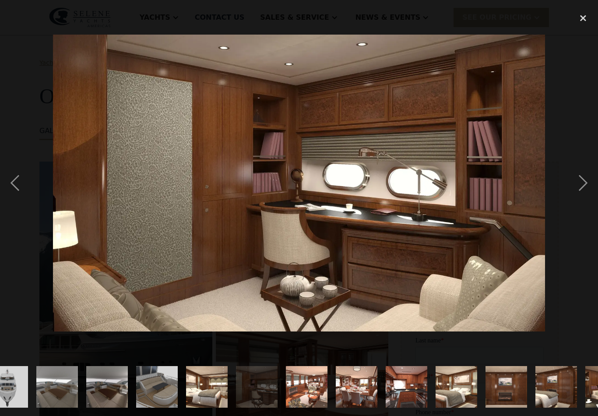
click at [582, 188] on div "next image" at bounding box center [583, 182] width 30 height 349
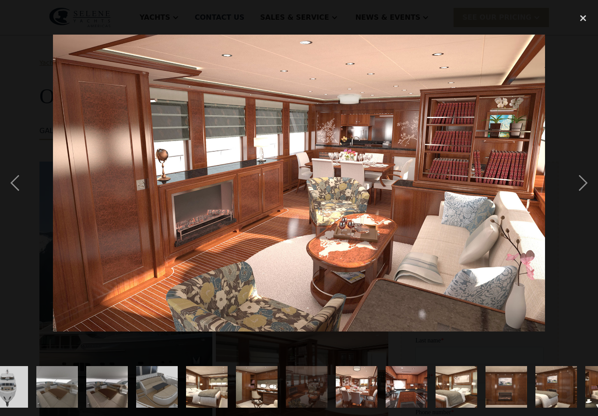
click at [581, 188] on div "next image" at bounding box center [583, 182] width 30 height 349
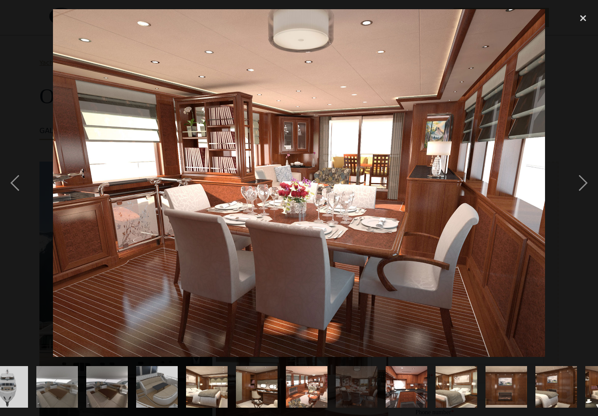
click at [581, 187] on div "next image" at bounding box center [583, 182] width 30 height 349
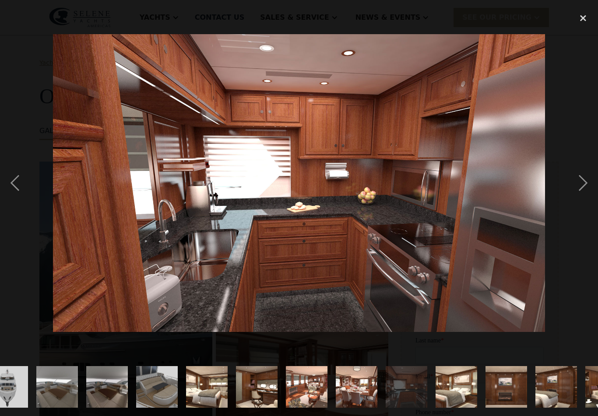
click at [579, 189] on div "next image" at bounding box center [583, 182] width 30 height 349
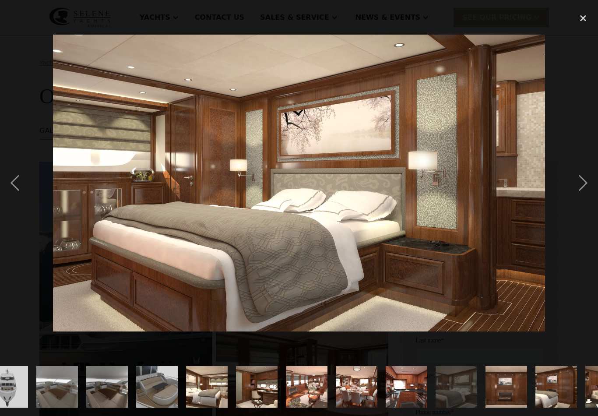
click at [579, 191] on div "next image" at bounding box center [583, 182] width 30 height 349
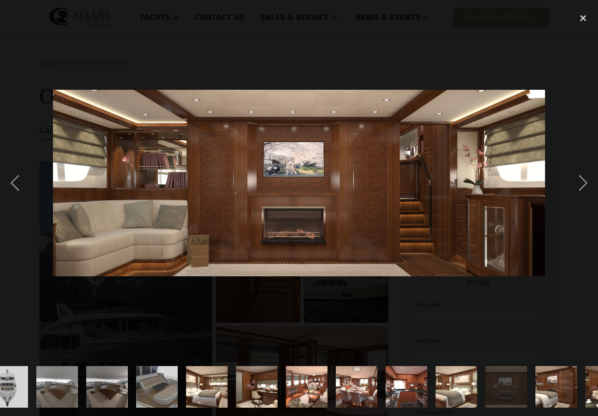
click at [579, 190] on div "next image" at bounding box center [583, 182] width 30 height 349
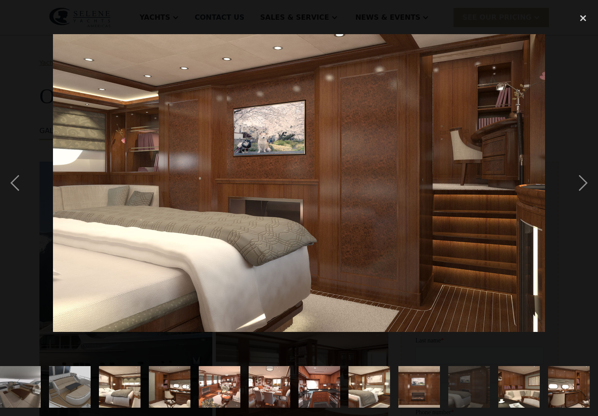
scroll to position [0, 699]
click at [582, 19] on div "close lightbox" at bounding box center [583, 17] width 30 height 19
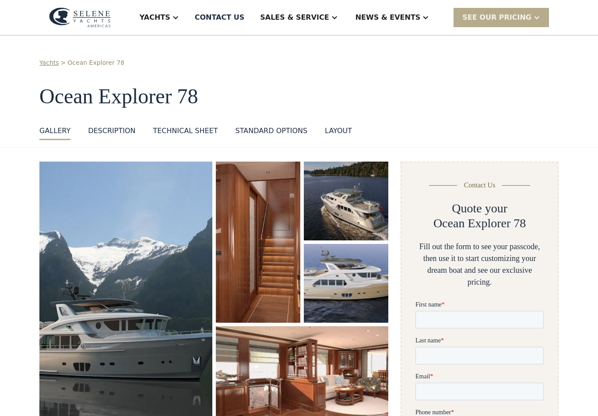
scroll to position [0, 0]
